Goal: Use online tool/utility: Utilize a website feature to perform a specific function

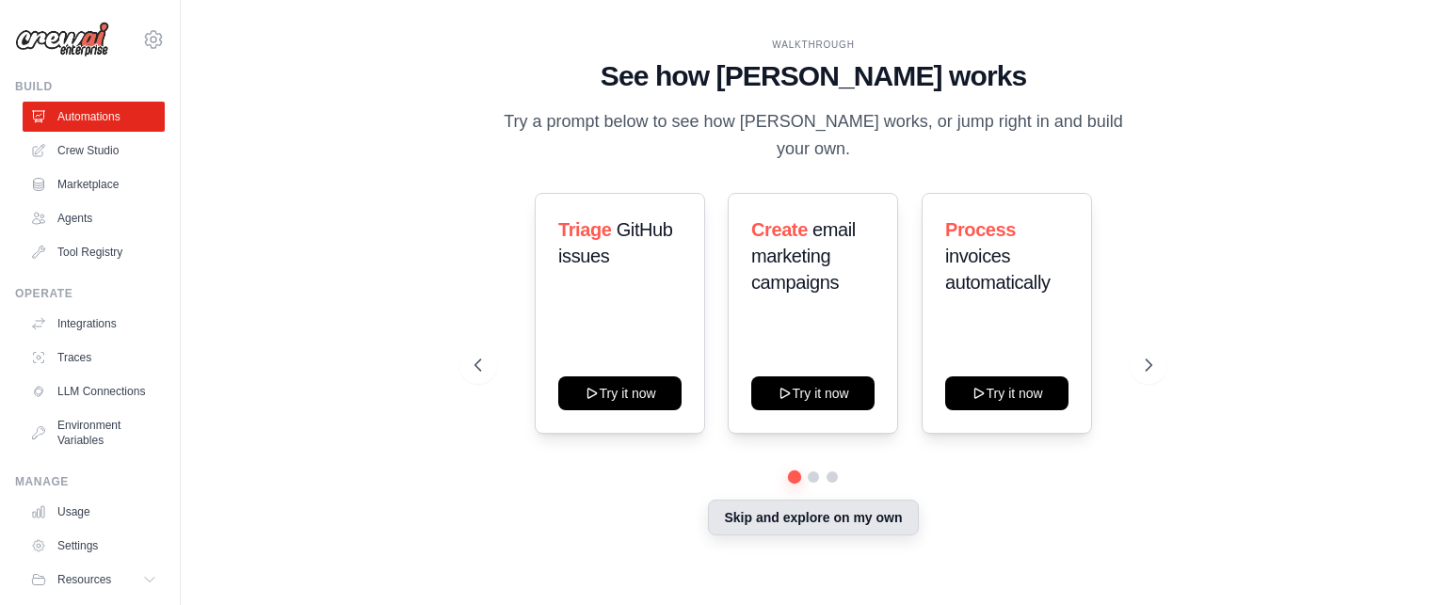
click at [804, 511] on button "Skip and explore on my own" at bounding box center [813, 518] width 210 height 36
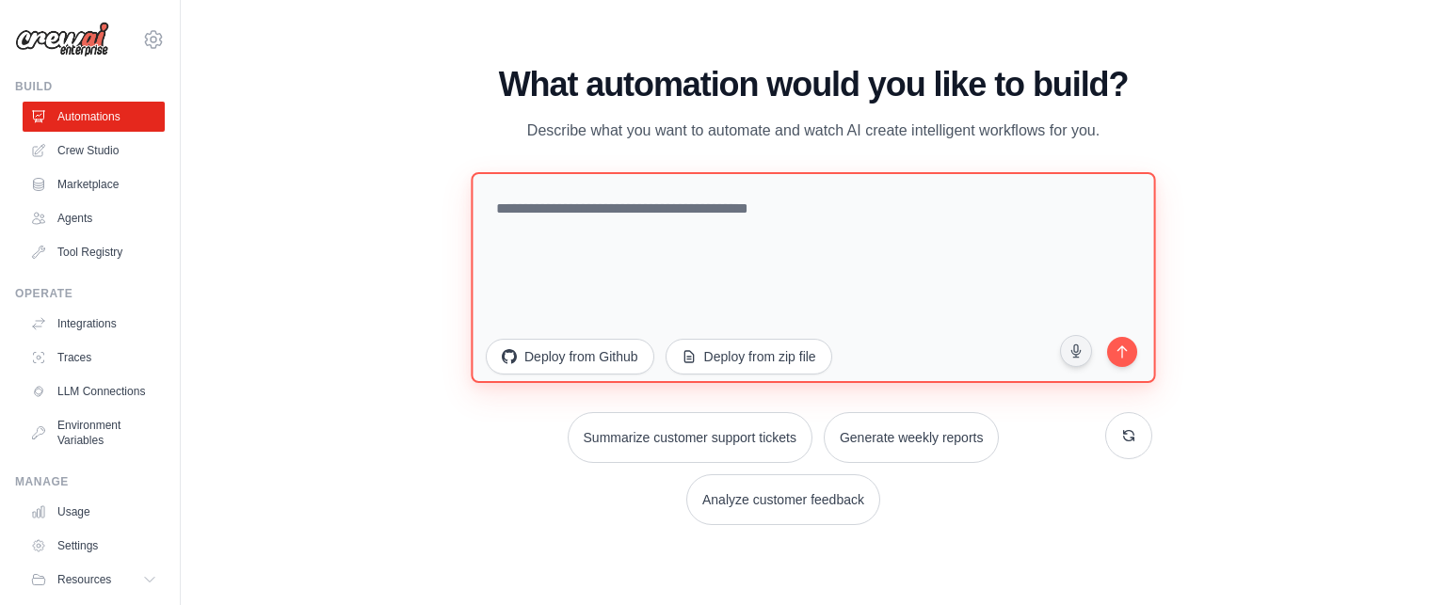
click at [742, 223] on textarea at bounding box center [813, 276] width 685 height 211
paste textarea "**********"
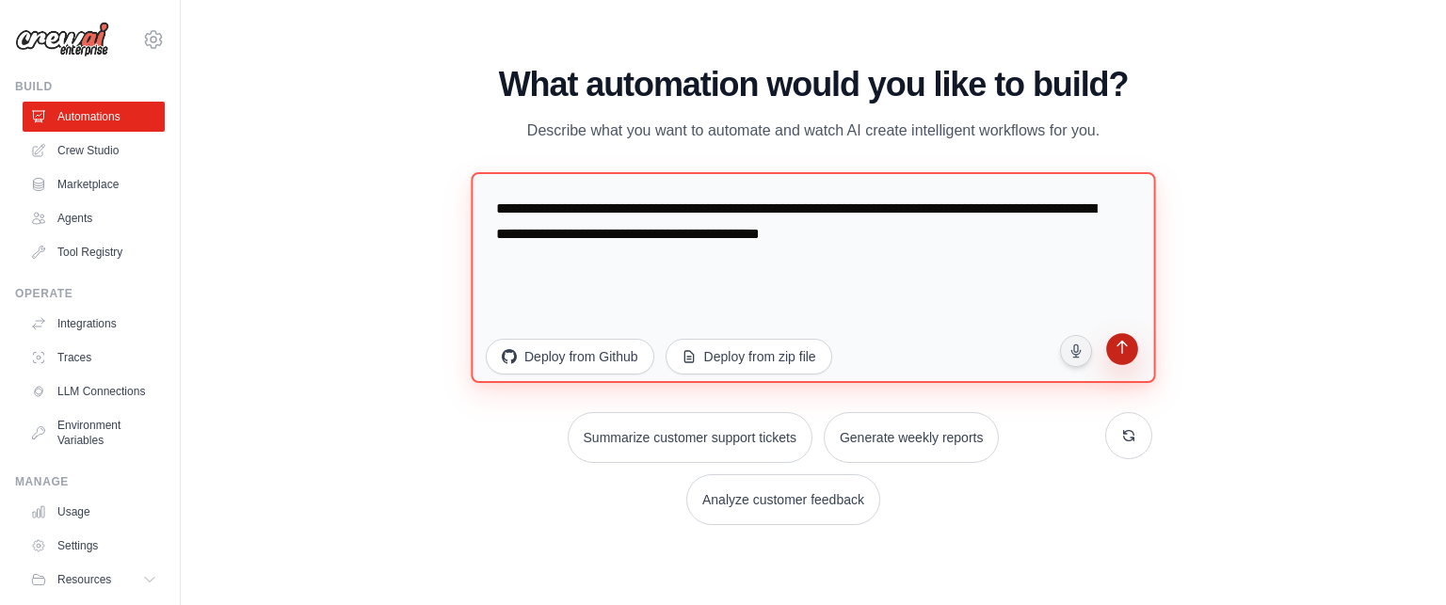
type textarea "**********"
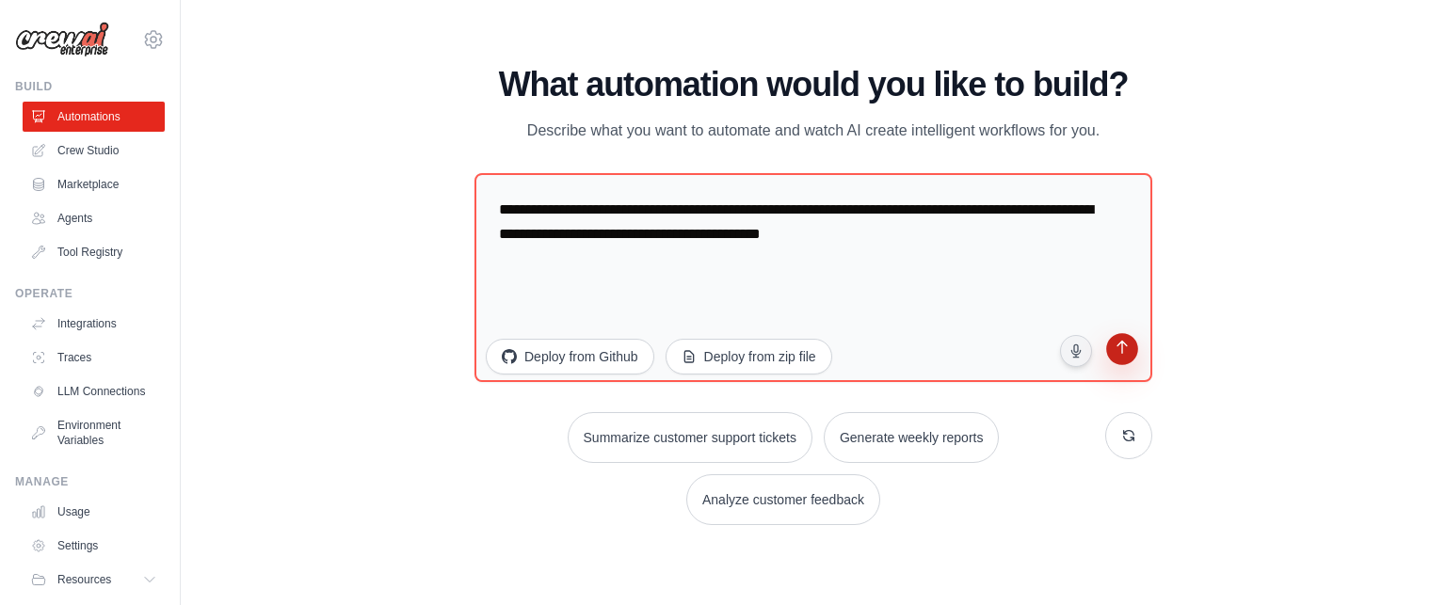
click at [1127, 350] on icon "submit" at bounding box center [1122, 349] width 18 height 18
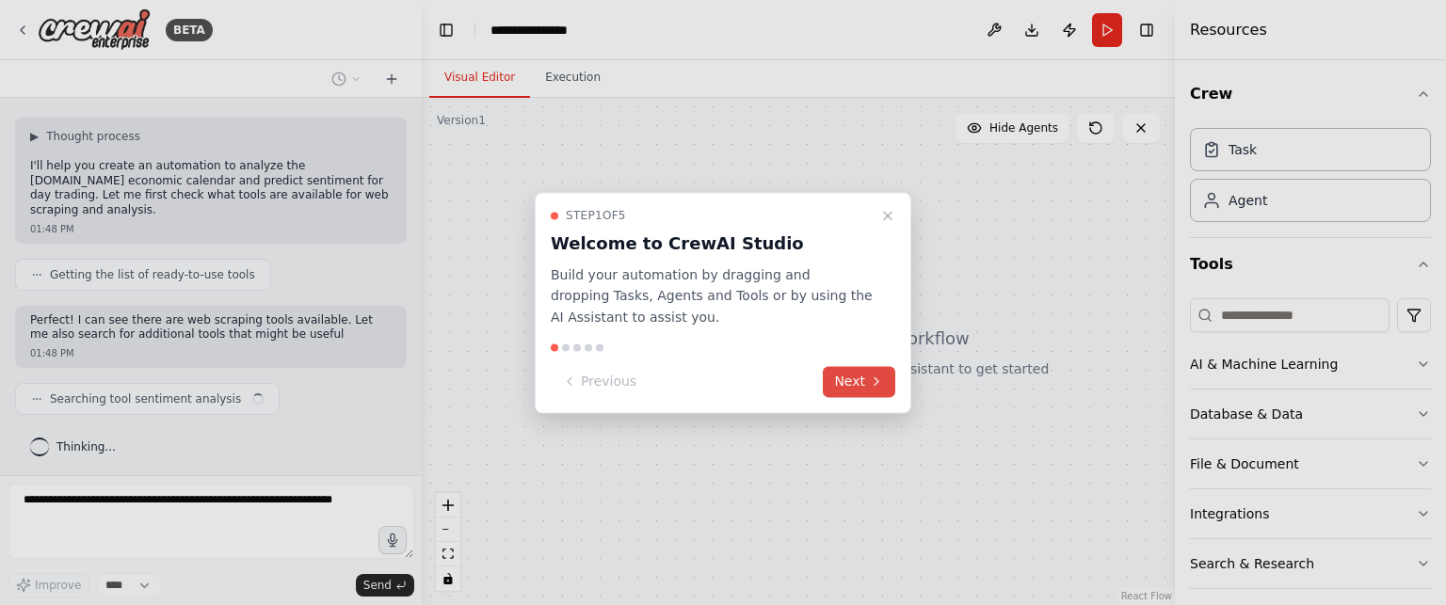
scroll to position [88, 0]
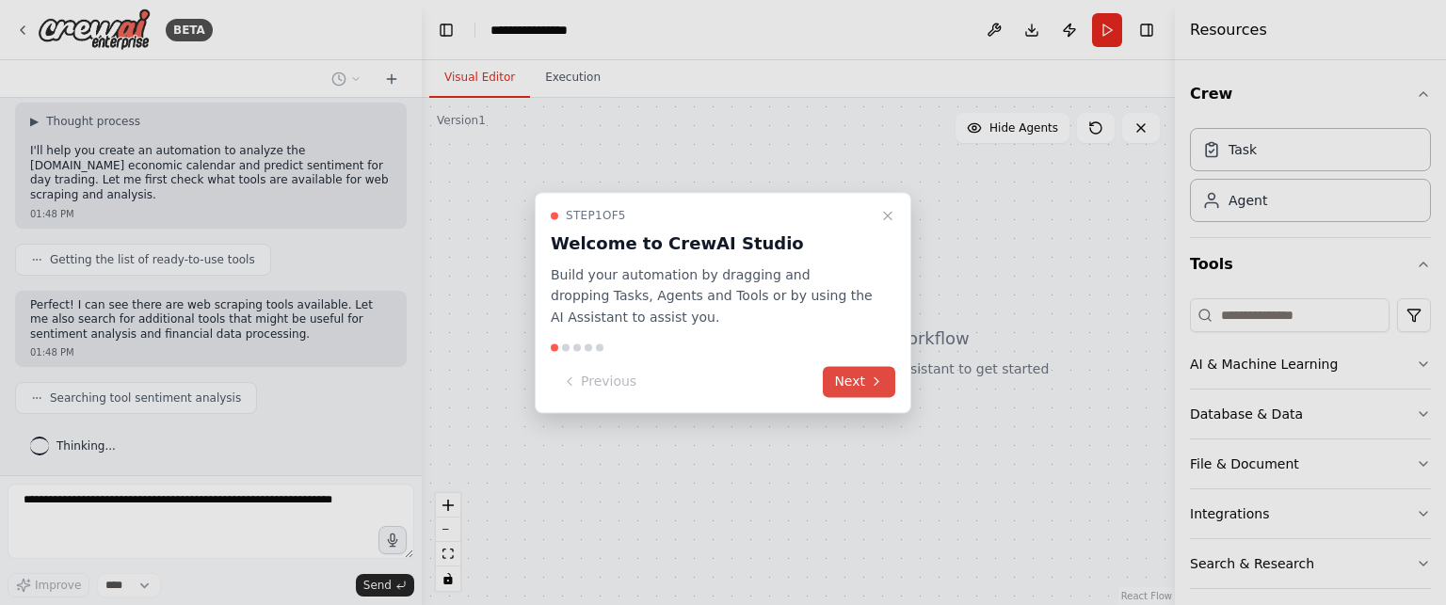
click at [863, 390] on button "Next" at bounding box center [859, 381] width 73 height 31
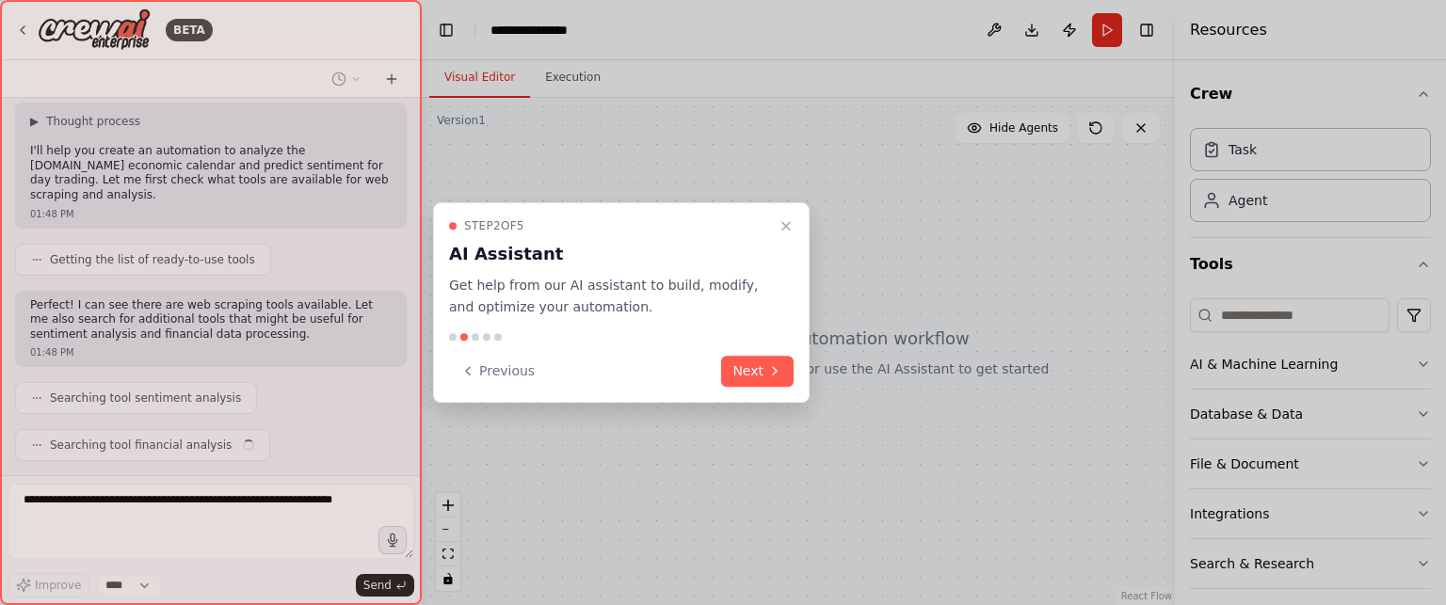
scroll to position [135, 0]
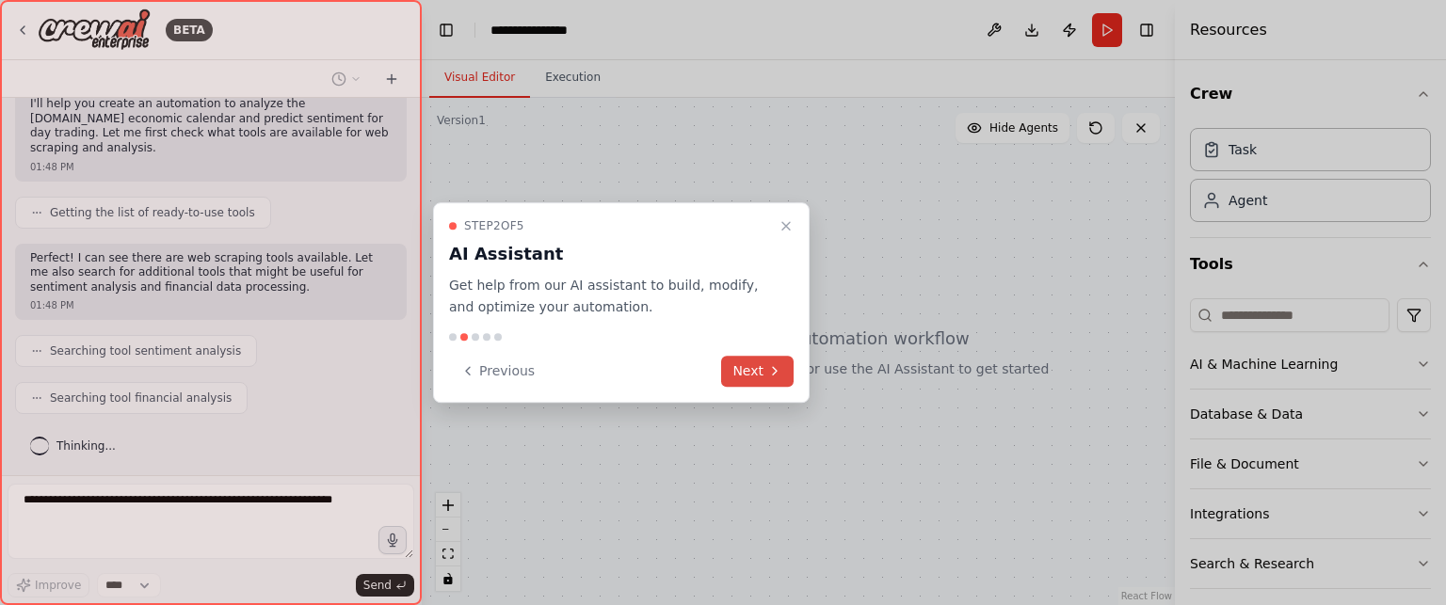
click at [754, 360] on button "Next" at bounding box center [757, 371] width 73 height 31
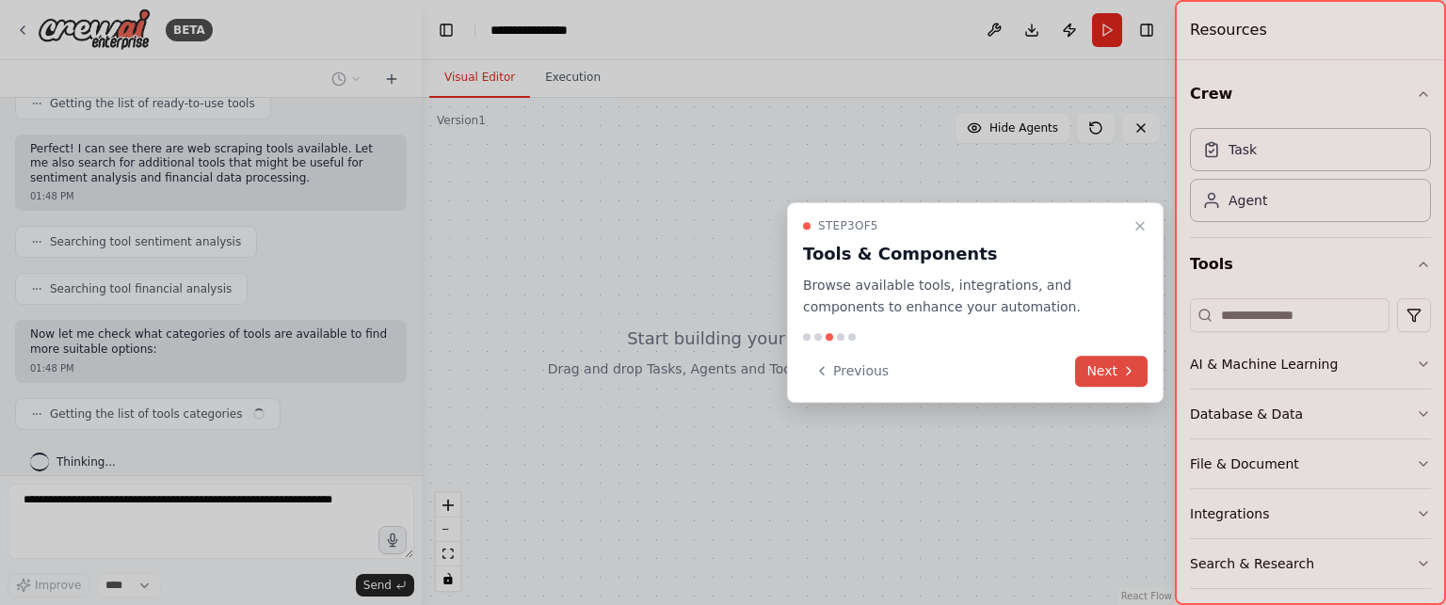
scroll to position [259, 0]
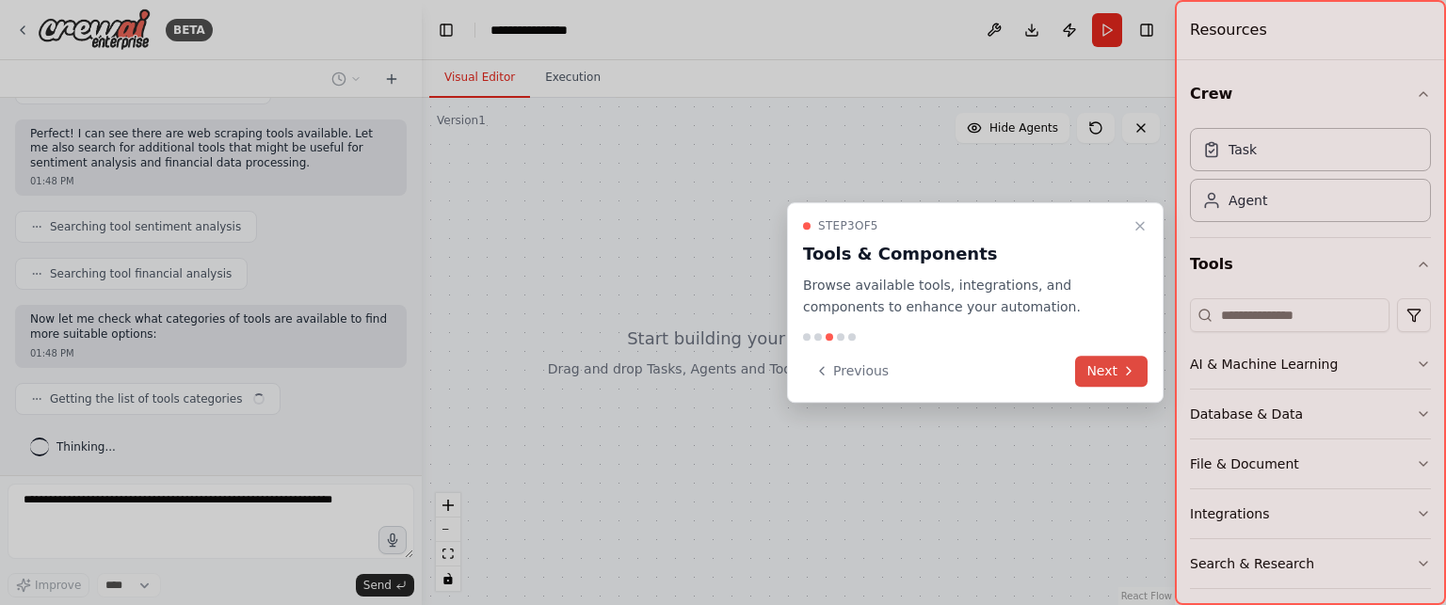
click at [1106, 381] on button "Next" at bounding box center [1111, 371] width 73 height 31
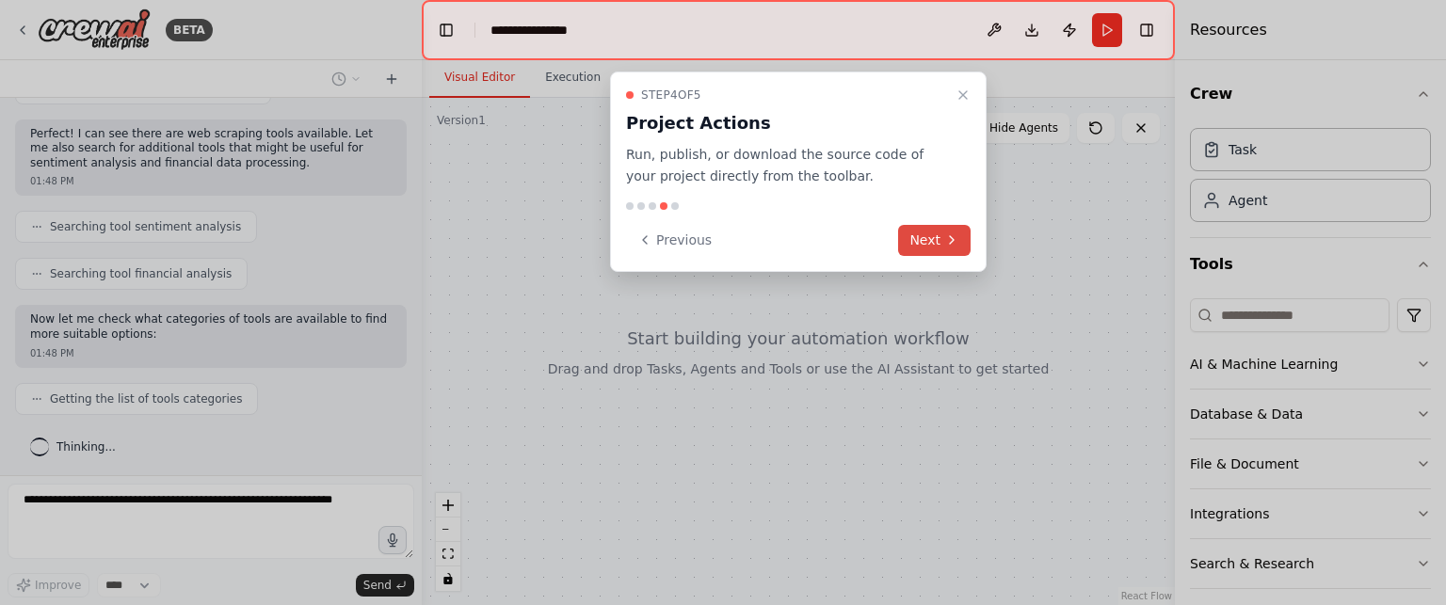
click at [949, 245] on icon at bounding box center [952, 240] width 15 height 15
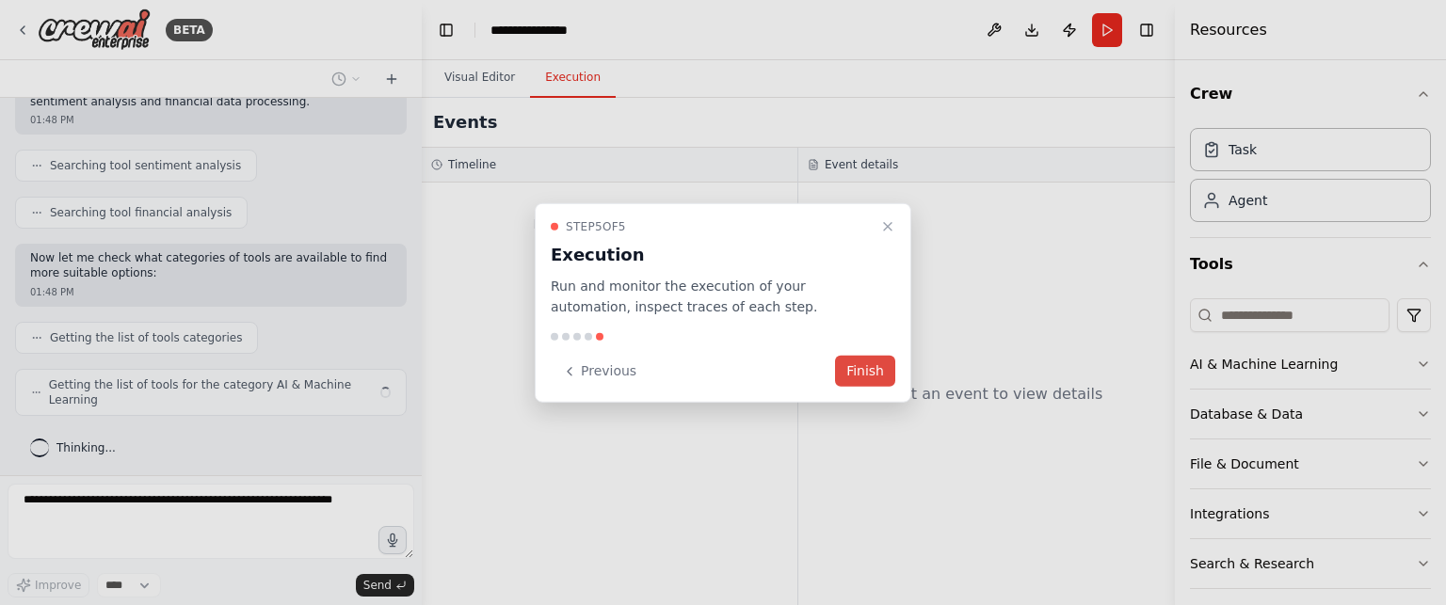
scroll to position [305, 0]
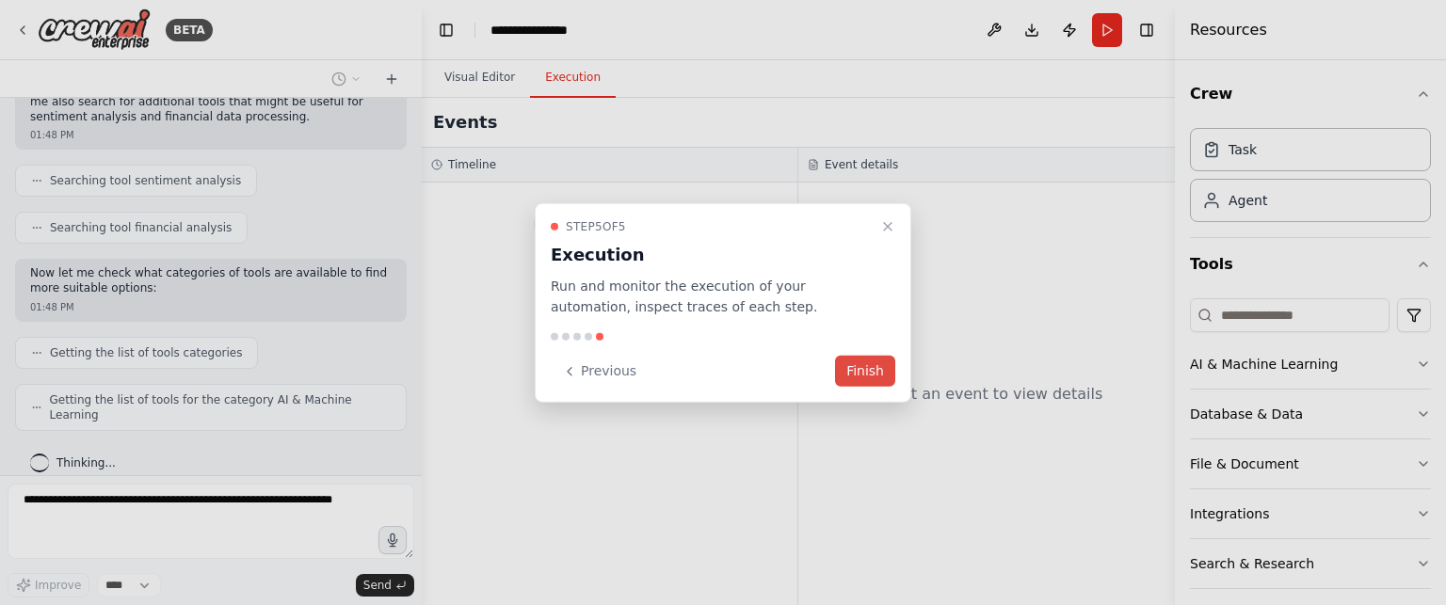
click at [864, 386] on button "Finish" at bounding box center [865, 371] width 60 height 31
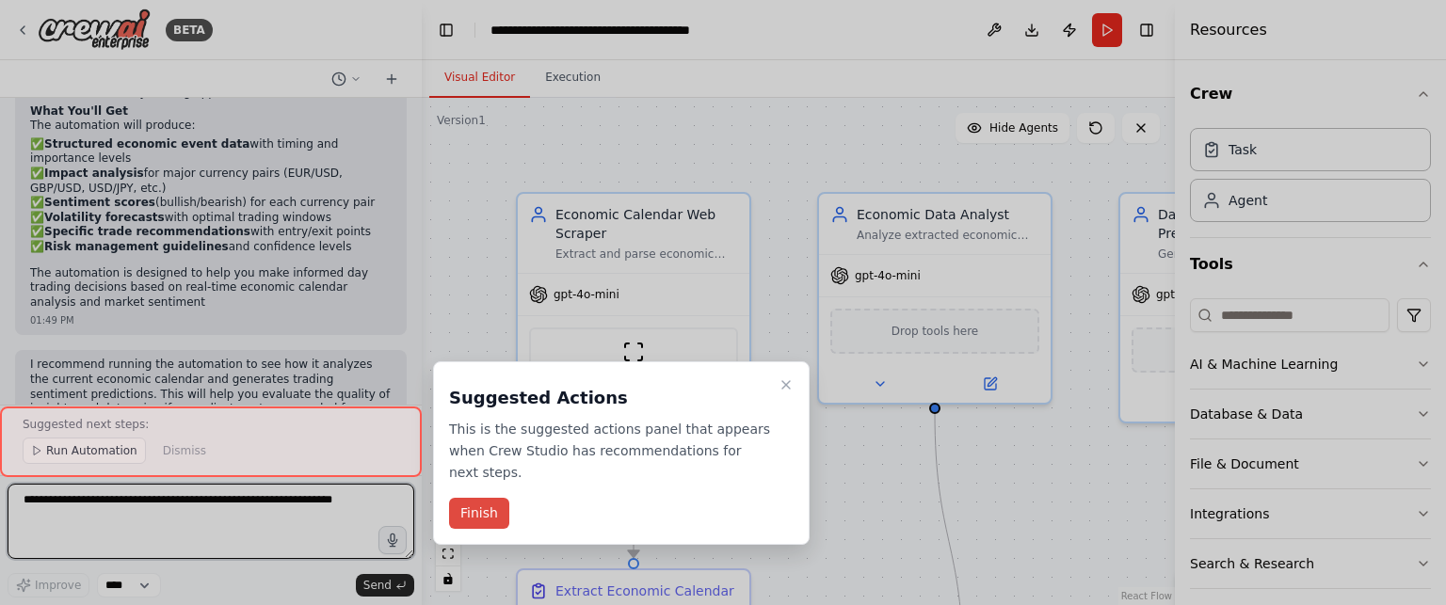
scroll to position [1564, 0]
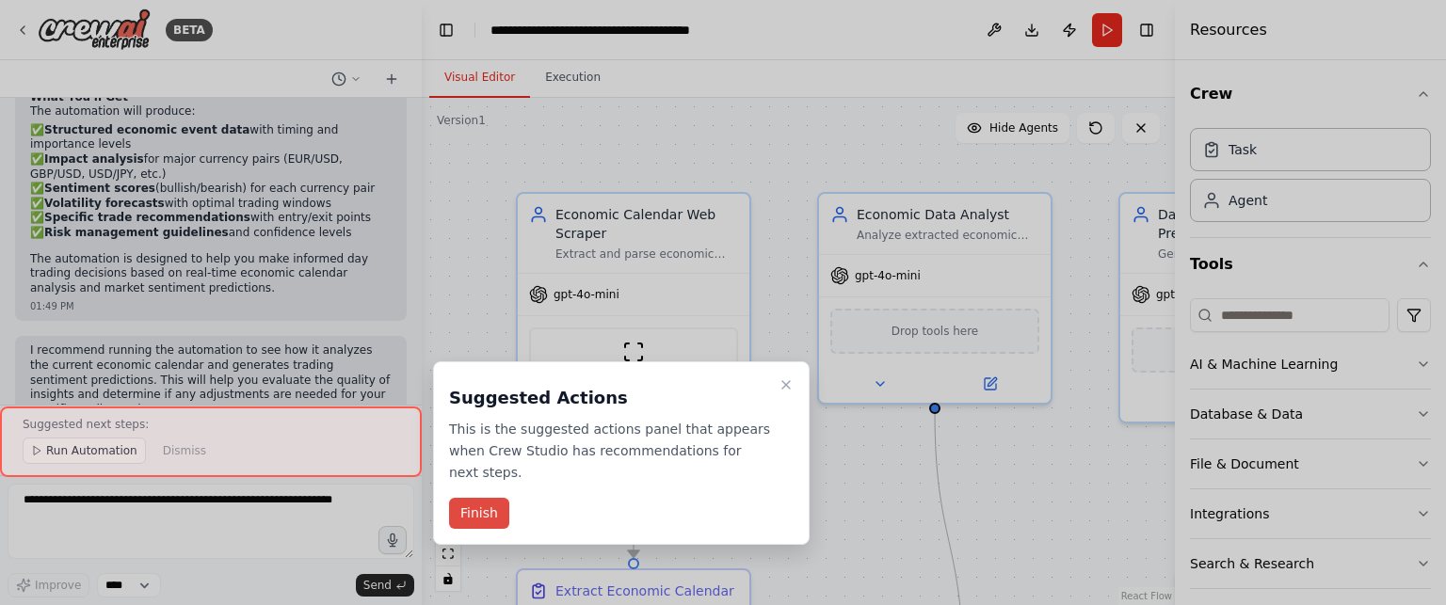
click at [490, 499] on button "Finish" at bounding box center [479, 513] width 60 height 31
